Goal: Check status: Check status

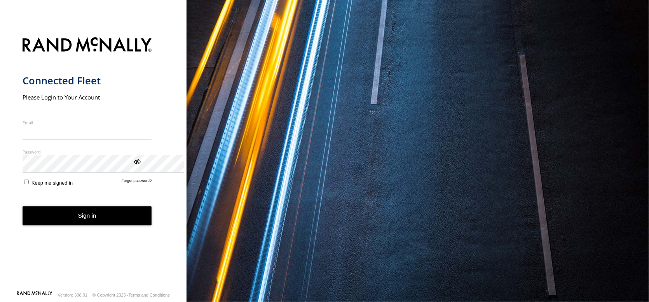
type input "**********"
click at [152, 225] on button "Sign in" at bounding box center [87, 215] width 129 height 19
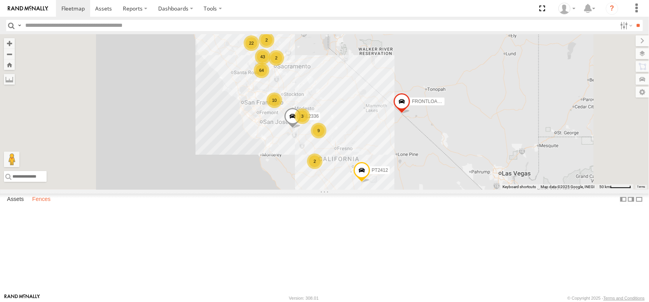
click at [53, 205] on label "Fences" at bounding box center [41, 199] width 26 height 11
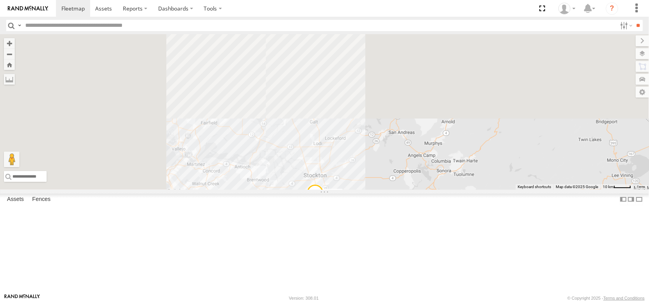
drag, startPoint x: 292, startPoint y: 134, endPoint x: 438, endPoint y: 317, distance: 234.4
click at [438, 301] on html at bounding box center [324, 151] width 649 height 302
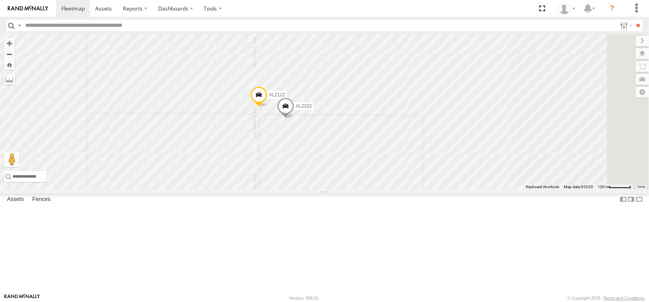
drag, startPoint x: 568, startPoint y: 228, endPoint x: 355, endPoint y: 136, distance: 231.9
click at [355, 136] on div "FRONTLOADER JD344H PT2412 AL2336 AL2359 AL2361 AL2327 AL2367 AL2262 AL2281 PT24…" at bounding box center [324, 111] width 649 height 155
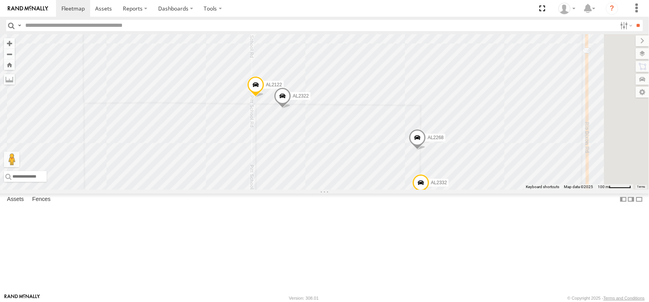
drag, startPoint x: 464, startPoint y: 220, endPoint x: 394, endPoint y: 124, distance: 118.9
click at [394, 124] on div "FRONTLOADER JD344H PT2412 AL2336 AL2359 AL2361 AL2327 AL2367 AL2262 AL2281 PT24…" at bounding box center [324, 111] width 649 height 155
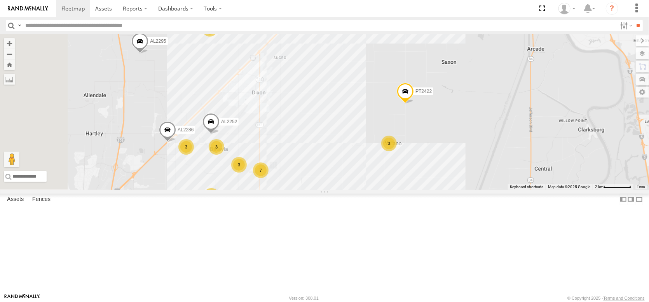
drag, startPoint x: 249, startPoint y: 75, endPoint x: 322, endPoint y: 106, distance: 79.4
click at [322, 106] on div "AL2252 PT2422 AL2382 3 3 6 AL2295 6 3 3 7 AL2286 4 3 PT2421" at bounding box center [324, 111] width 649 height 155
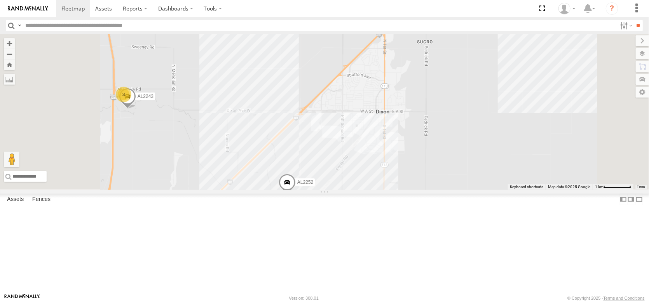
drag, startPoint x: 284, startPoint y: 250, endPoint x: 317, endPoint y: 153, distance: 102.2
click at [318, 162] on div "AL2252 PT2422 AL2382 AL2295 AL2286 PT2421 AL2243 3 6 3 4" at bounding box center [324, 111] width 649 height 155
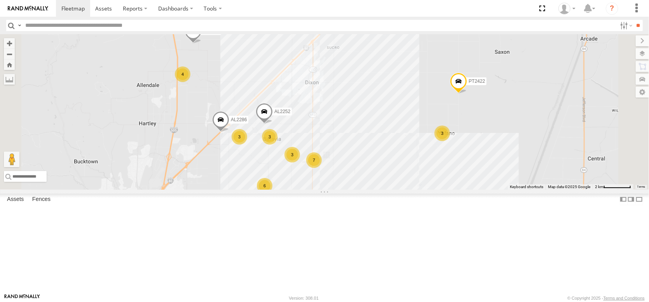
drag, startPoint x: 313, startPoint y: 229, endPoint x: 282, endPoint y: 74, distance: 158.1
click at [284, 80] on div "AL2252 PT2422 AL2382 AL2295 AL2286 PT2421 3 3 6 4 6 3 3 7 4 3" at bounding box center [324, 111] width 649 height 155
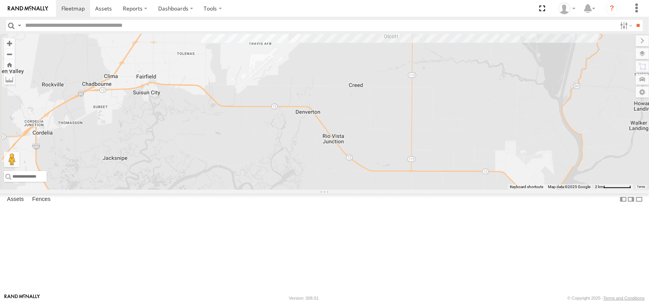
drag, startPoint x: 340, startPoint y: 153, endPoint x: 406, endPoint y: 141, distance: 67.1
click at [418, 139] on div "AL2252 PT2422 AL2382 AL2295 AL2286 PT2421 3 3 6 4 6 3 3 7 4 3 6 AL2229 AL2267" at bounding box center [324, 111] width 649 height 155
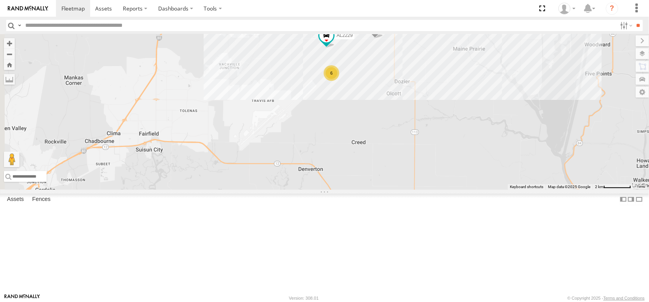
drag, startPoint x: 383, startPoint y: 102, endPoint x: 383, endPoint y: 165, distance: 62.9
click at [383, 165] on div "AL2252 PT2422 AL2382 AL2295 AL2286 PT2421 3 3 6 4 6 3 3 7 4 3 6 AL2229 AL2267" at bounding box center [324, 111] width 649 height 155
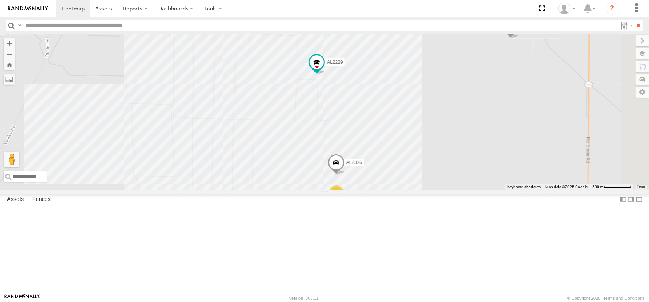
drag, startPoint x: 472, startPoint y: 69, endPoint x: 396, endPoint y: 160, distance: 118.6
click at [396, 160] on div "AL2252 PT2422 AL2382 AL2295 AL2286 PT2421 AL2229 AL2267 AL2326 5" at bounding box center [324, 111] width 649 height 155
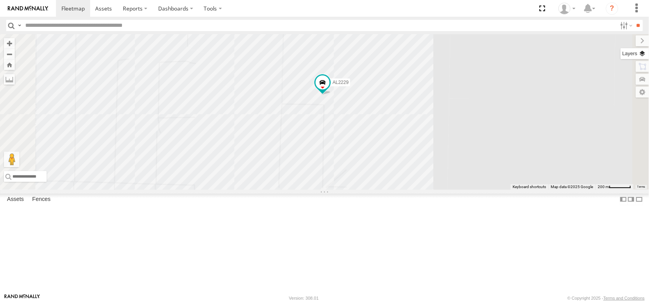
click at [643, 58] on label at bounding box center [634, 53] width 28 height 11
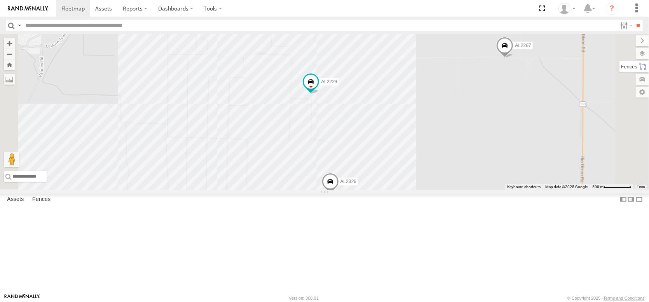
click at [619, 72] on label at bounding box center [634, 66] width 30 height 11
click at [620, 59] on label at bounding box center [634, 53] width 28 height 11
click at [0, 0] on span "Basemaps" at bounding box center [0, 0] width 0 height 0
click at [0, 0] on span "Satellite + Roadmap" at bounding box center [0, 0] width 0 height 0
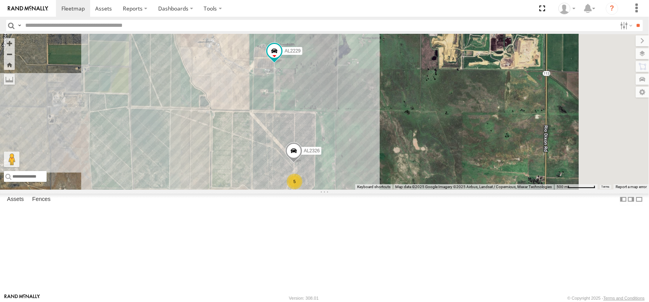
drag, startPoint x: 406, startPoint y: 223, endPoint x: 358, endPoint y: 181, distance: 64.1
click at [358, 181] on div "AL2252 PT2422 AL2382 AL2295 AL2286 PT2421 AL2229 AL2267 AL2326 5" at bounding box center [324, 111] width 649 height 155
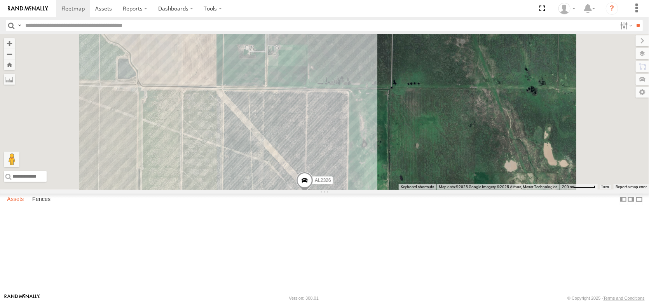
click at [14, 205] on label "Assets" at bounding box center [15, 199] width 24 height 11
click at [0, 0] on span "Overlays" at bounding box center [0, 0] width 0 height 0
click at [0, 0] on span "Fences" at bounding box center [0, 0] width 0 height 0
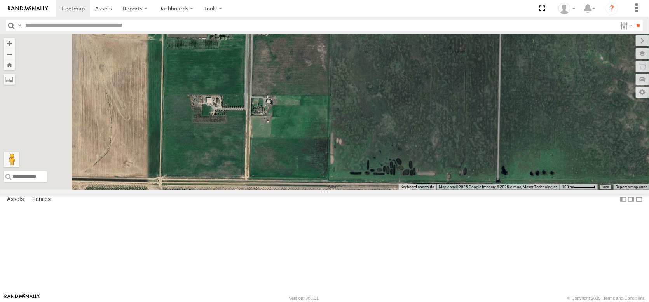
drag, startPoint x: 361, startPoint y: 131, endPoint x: 329, endPoint y: 229, distance: 102.8
click at [329, 190] on div "AL2252 PT2422 AL2382 AL2295 AL2286 PT2421 AL2229 AL2267 AL2326" at bounding box center [324, 111] width 649 height 155
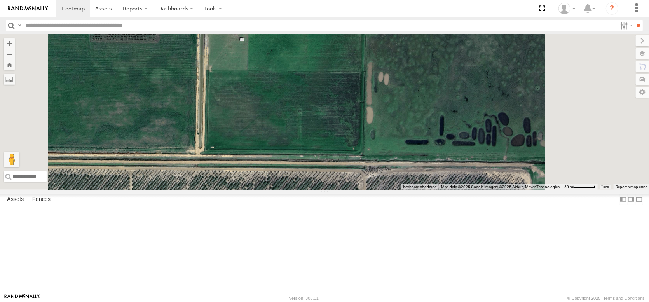
drag, startPoint x: 396, startPoint y: 225, endPoint x: 348, endPoint y: 135, distance: 101.5
click at [348, 135] on div "AL2252 PT2422 AL2382 AL2295 AL2286 PT2421 AL2229 AL2267 AL2326" at bounding box center [324, 111] width 649 height 155
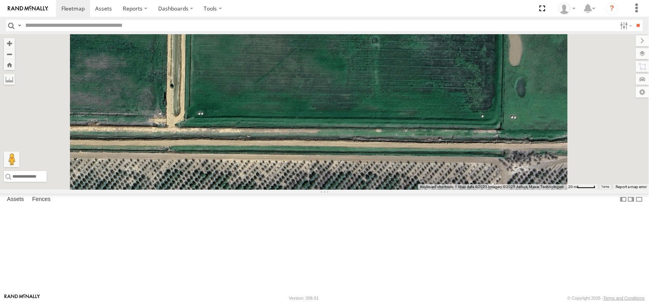
drag, startPoint x: 362, startPoint y: 203, endPoint x: 250, endPoint y: 149, distance: 124.8
click at [250, 149] on div "AL2252 PT2422 AL2382 AL2295 AL2286 PT2421 AL2229 AL2267 AL2326" at bounding box center [324, 111] width 649 height 155
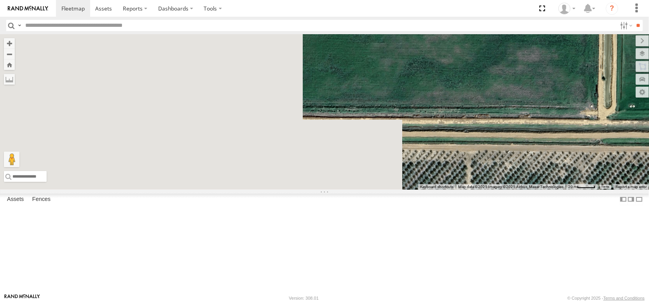
drag, startPoint x: 257, startPoint y: 147, endPoint x: 582, endPoint y: 177, distance: 326.9
click at [582, 177] on div "← Move left → Move right ↑ Move up ↓ Move down + Zoom in - Zoom out Home Jump l…" at bounding box center [324, 111] width 649 height 155
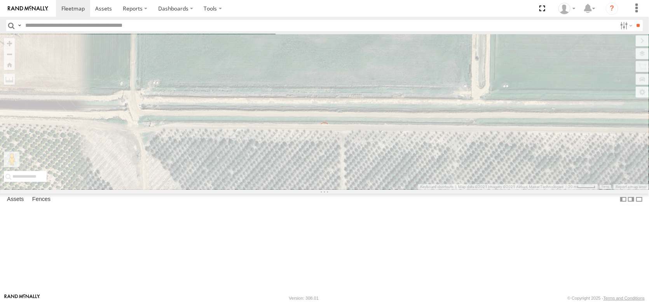
drag, startPoint x: 517, startPoint y: 179, endPoint x: 376, endPoint y: 157, distance: 142.7
click at [376, 157] on div "← Move left → Move right ↑ Move up ↓ Move down + Zoom in - Zoom out Home Jump l…" at bounding box center [324, 111] width 649 height 155
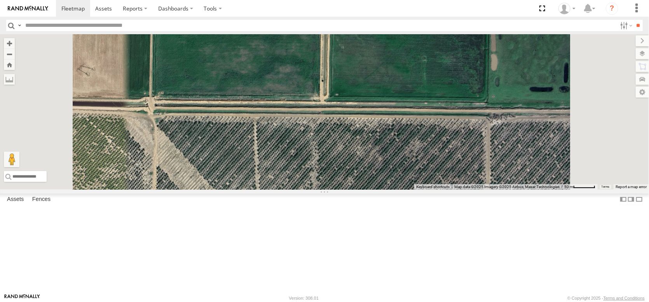
drag, startPoint x: 434, startPoint y: 199, endPoint x: 414, endPoint y: 150, distance: 53.0
click at [414, 150] on div "AL2326 AL2229" at bounding box center [324, 111] width 649 height 155
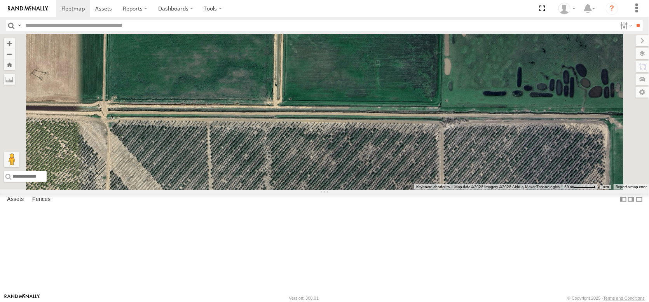
drag, startPoint x: 409, startPoint y: 147, endPoint x: 365, endPoint y: 167, distance: 48.0
click at [365, 167] on div "AL2326 AL2229" at bounding box center [324, 111] width 649 height 155
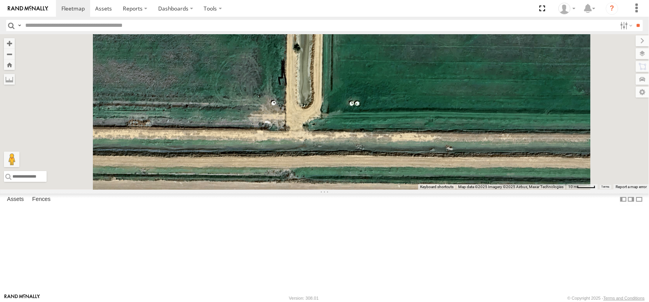
drag, startPoint x: 383, startPoint y: 190, endPoint x: 390, endPoint y: 193, distance: 8.0
click at [391, 190] on div "AL2326 AL2229" at bounding box center [324, 111] width 649 height 155
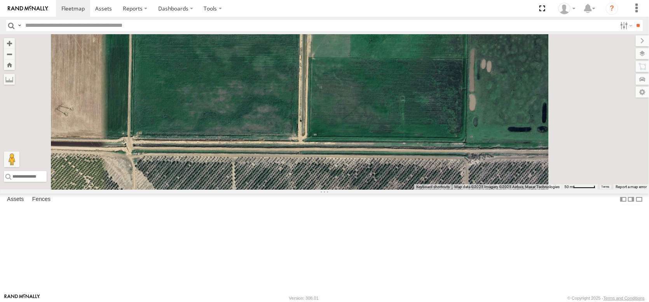
drag, startPoint x: 423, startPoint y: 268, endPoint x: 394, endPoint y: 188, distance: 84.6
click at [394, 190] on div "AL2326 AL2229" at bounding box center [324, 111] width 649 height 155
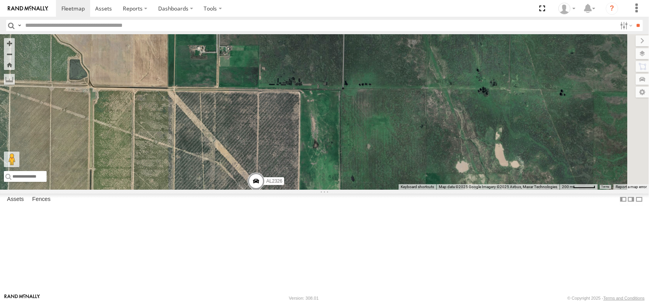
drag, startPoint x: 458, startPoint y: 220, endPoint x: 372, endPoint y: 178, distance: 95.9
click at [372, 178] on div "AL2326 AL2229" at bounding box center [324, 111] width 649 height 155
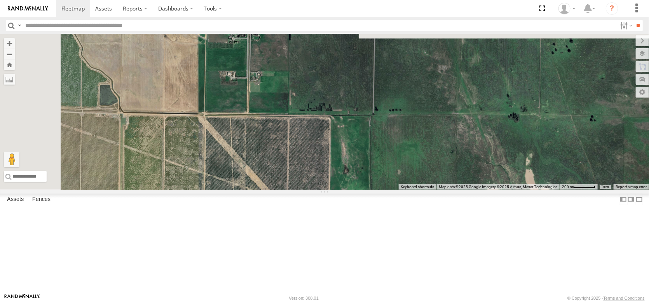
drag, startPoint x: 310, startPoint y: 177, endPoint x: 345, endPoint y: 259, distance: 89.1
click at [350, 301] on html at bounding box center [324, 151] width 649 height 302
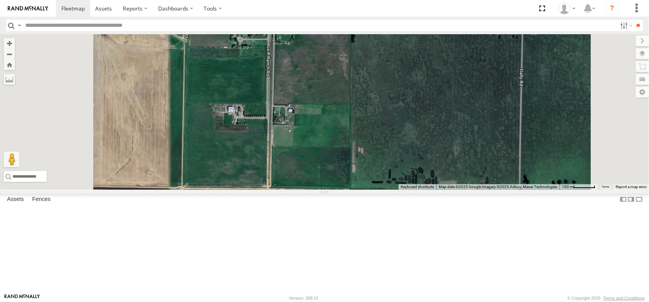
drag, startPoint x: 355, startPoint y: 165, endPoint x: 389, endPoint y: 227, distance: 70.7
click at [388, 190] on div "AL2326 AL2229 AL2267" at bounding box center [324, 111] width 649 height 155
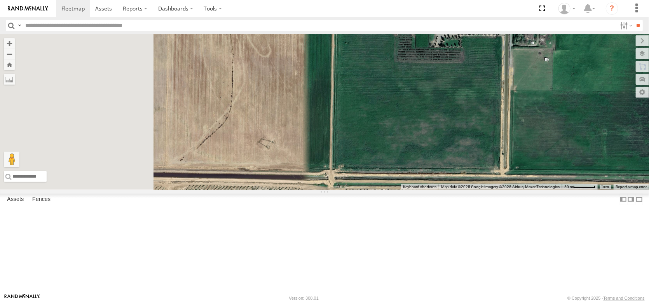
drag, startPoint x: 347, startPoint y: 240, endPoint x: 636, endPoint y: 239, distance: 289.4
click at [636, 190] on div "← Move left → Move right ↑ Move up ↓ Move down + Zoom in - Zoom out Home Jump l…" at bounding box center [324, 111] width 649 height 155
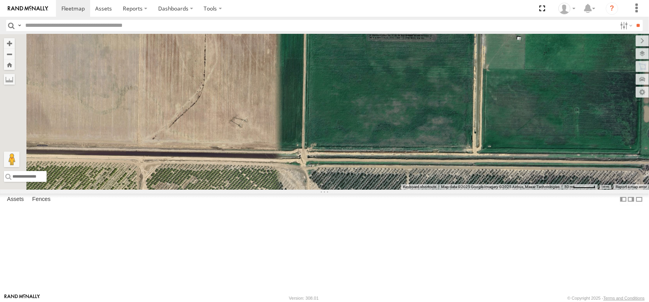
drag, startPoint x: 432, startPoint y: 244, endPoint x: 364, endPoint y: 183, distance: 91.1
click at [368, 185] on div "AL2326 AL2229 AL2267" at bounding box center [324, 111] width 649 height 155
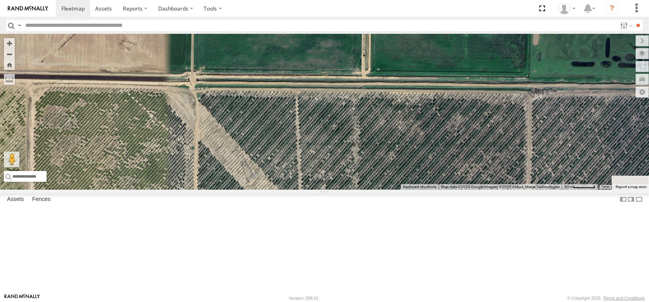
drag, startPoint x: 502, startPoint y: 277, endPoint x: 237, endPoint y: 159, distance: 290.6
click at [257, 166] on div "AL2326 AL2229 AL2267" at bounding box center [324, 111] width 649 height 155
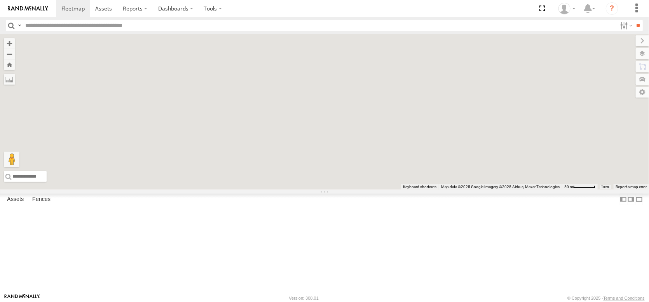
drag, startPoint x: 282, startPoint y: 184, endPoint x: 300, endPoint y: 197, distance: 22.1
click at [300, 190] on div "AL2326 AL2229 AL2267" at bounding box center [324, 111] width 649 height 155
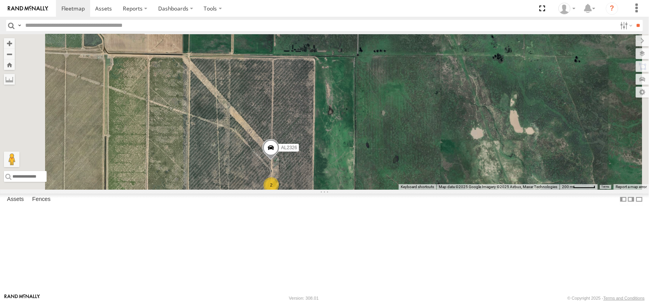
click at [348, 190] on div "AL2326 AL2229 AL2267 3 2" at bounding box center [324, 111] width 649 height 155
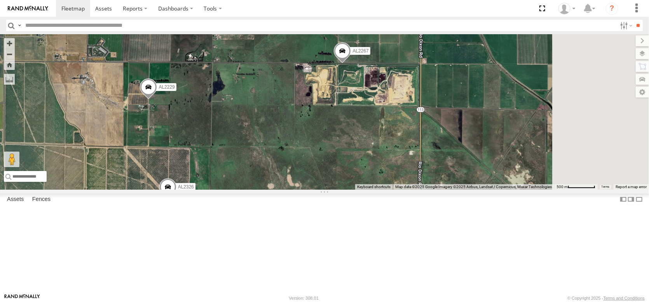
drag, startPoint x: 462, startPoint y: 254, endPoint x: 380, endPoint y: 279, distance: 85.5
click at [380, 190] on div "AL2326 AL2229 AL2267 5" at bounding box center [324, 111] width 649 height 155
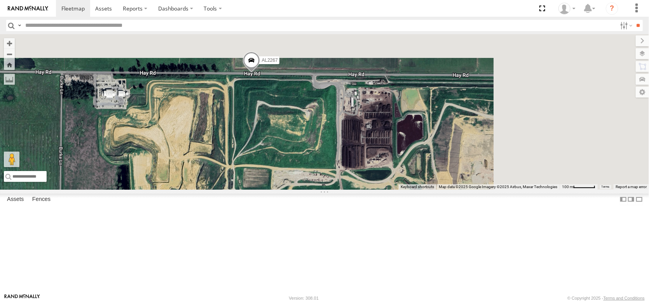
drag, startPoint x: 373, startPoint y: 160, endPoint x: 303, endPoint y: 219, distance: 92.1
click at [303, 190] on div "AL2326 AL2229 AL2267" at bounding box center [324, 111] width 649 height 155
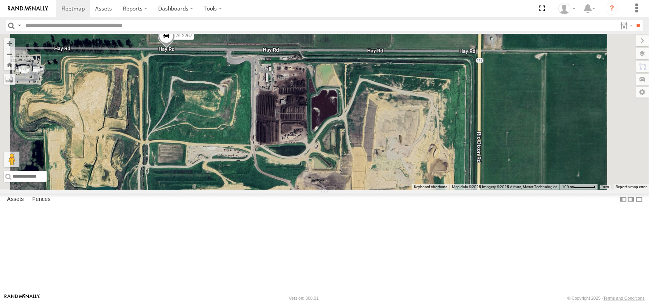
drag, startPoint x: 461, startPoint y: 180, endPoint x: 415, endPoint y: 157, distance: 51.4
click at [417, 159] on div "AL2326 AL2229 AL2267" at bounding box center [324, 111] width 649 height 155
click at [175, 48] on span at bounding box center [166, 37] width 17 height 21
click at [294, 138] on div "AL2326 AL2229 AL2267 AL2267 Almond Trailers Hay Rd Vacaville 38.31516 , -121.84…" at bounding box center [324, 111] width 649 height 155
drag, startPoint x: 297, startPoint y: 154, endPoint x: 567, endPoint y: 178, distance: 271.0
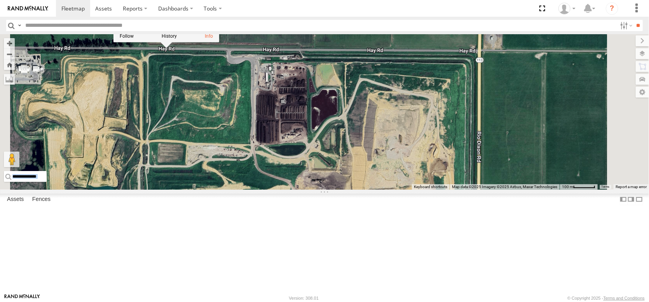
click at [567, 178] on div "← Move left → Move right ↑ Move up ↓ Move down + Zoom in - Zoom out Home Jump l…" at bounding box center [324, 111] width 649 height 155
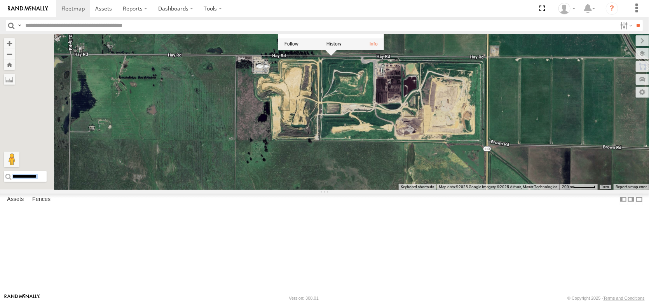
drag, startPoint x: 413, startPoint y: 198, endPoint x: 504, endPoint y: 139, distance: 108.2
click at [499, 139] on div "AL2326 AL2229 AL2267 AL2267 Almond Trailers Hay Rd Vacaville 38.31516 , -121.84…" at bounding box center [324, 111] width 649 height 155
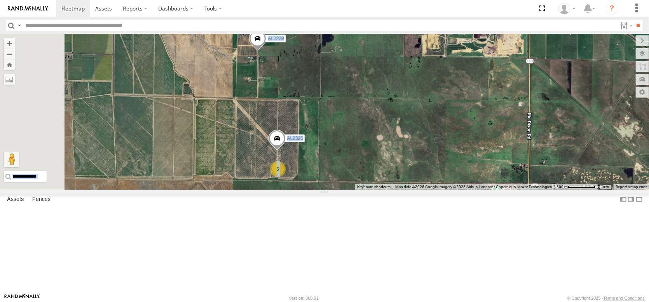
drag, startPoint x: 329, startPoint y: 200, endPoint x: 434, endPoint y: 148, distance: 117.8
click at [434, 148] on div "AL2326 AL2229 AL2267 AL2267 Almond Trailers Hay Rd Vacaville 38.31516 , -121.84…" at bounding box center [324, 111] width 649 height 155
click at [266, 51] on span at bounding box center [257, 40] width 17 height 21
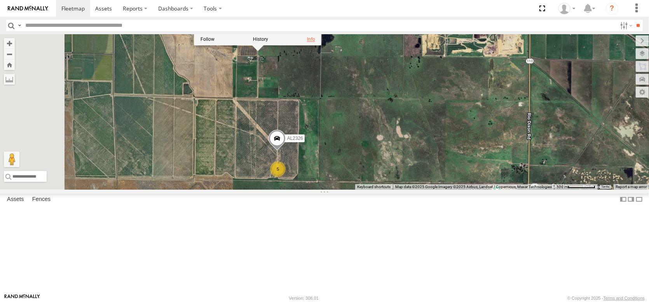
click at [315, 42] on link at bounding box center [311, 39] width 8 height 5
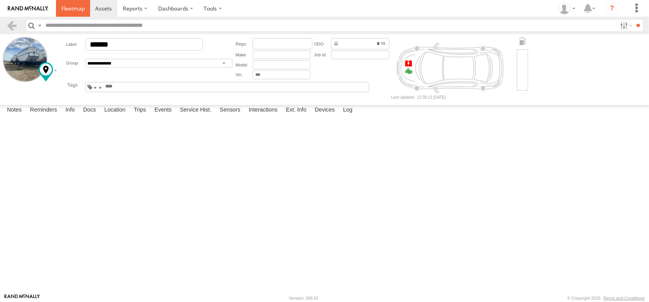
click at [80, 12] on span at bounding box center [72, 8] width 23 height 7
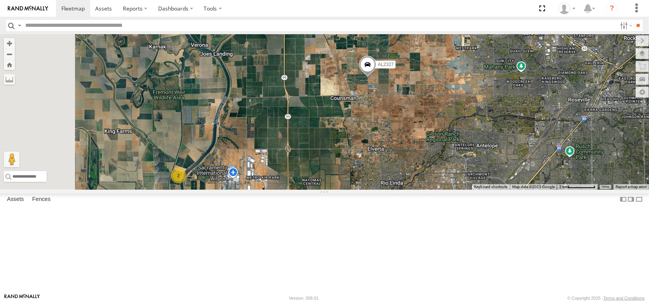
drag, startPoint x: 371, startPoint y: 227, endPoint x: 490, endPoint y: 164, distance: 134.9
click at [490, 164] on div "FRONTLOADER JD344H PT2412 AL2336 AL2262 AL2327 AL2345 PT2418 AL2292 PT2421 PT24…" at bounding box center [324, 111] width 649 height 155
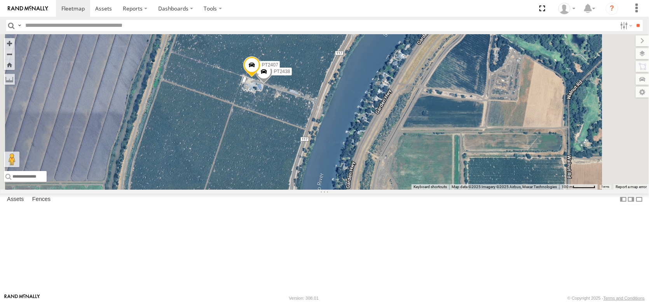
click at [272, 84] on span at bounding box center [263, 73] width 17 height 21
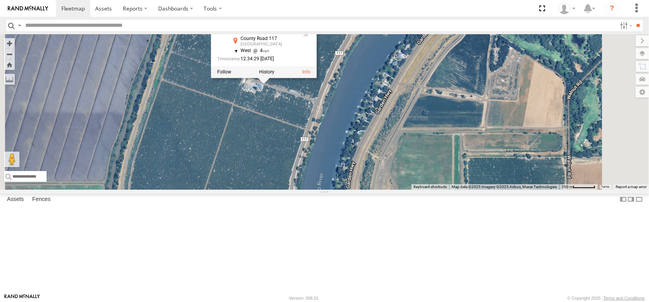
click at [259, 108] on div "FRONTLOADER JD344H PT2412 AL2336 AL2262 AL2327 AL2345 PT2418 AL2292 PT2421 PT24…" at bounding box center [324, 111] width 649 height 155
click at [54, 205] on label "Fences" at bounding box center [41, 199] width 26 height 11
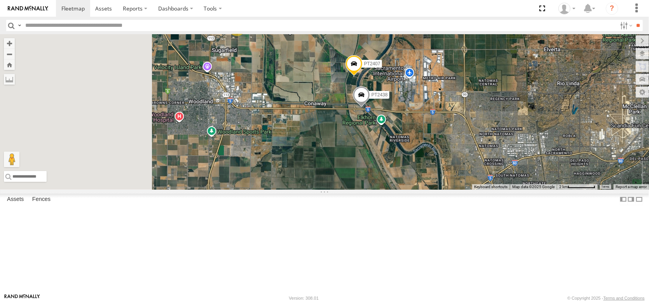
drag, startPoint x: 269, startPoint y: 124, endPoint x: 407, endPoint y: 126, distance: 137.9
click at [407, 126] on div "PT2407 PT2438 PT2428 2" at bounding box center [324, 111] width 649 height 155
